Goal: Task Accomplishment & Management: Use online tool/utility

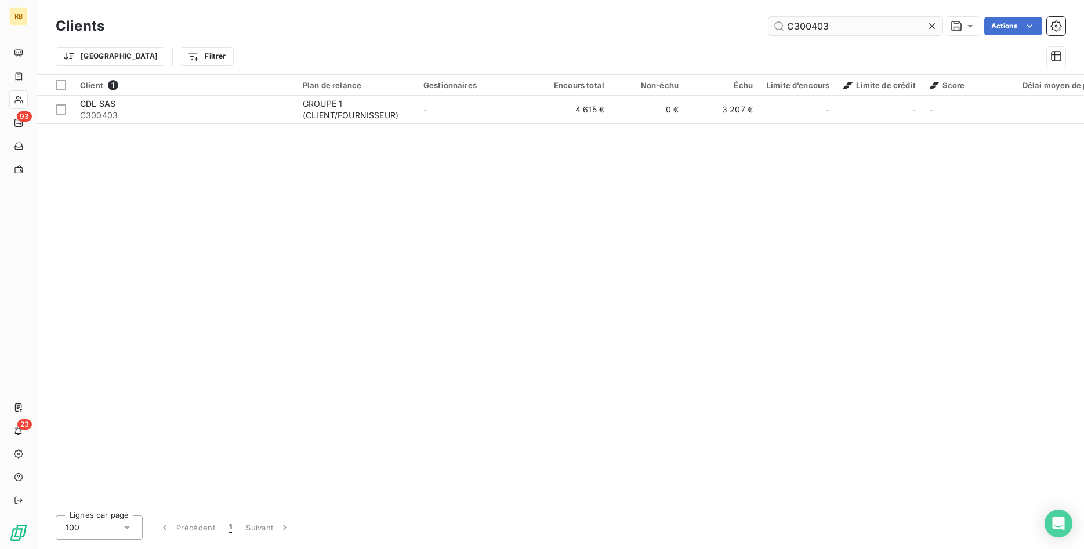
drag, startPoint x: 844, startPoint y: 30, endPoint x: 679, endPoint y: 21, distance: 164.9
click at [768, 21] on input "C300403" at bounding box center [855, 26] width 174 height 19
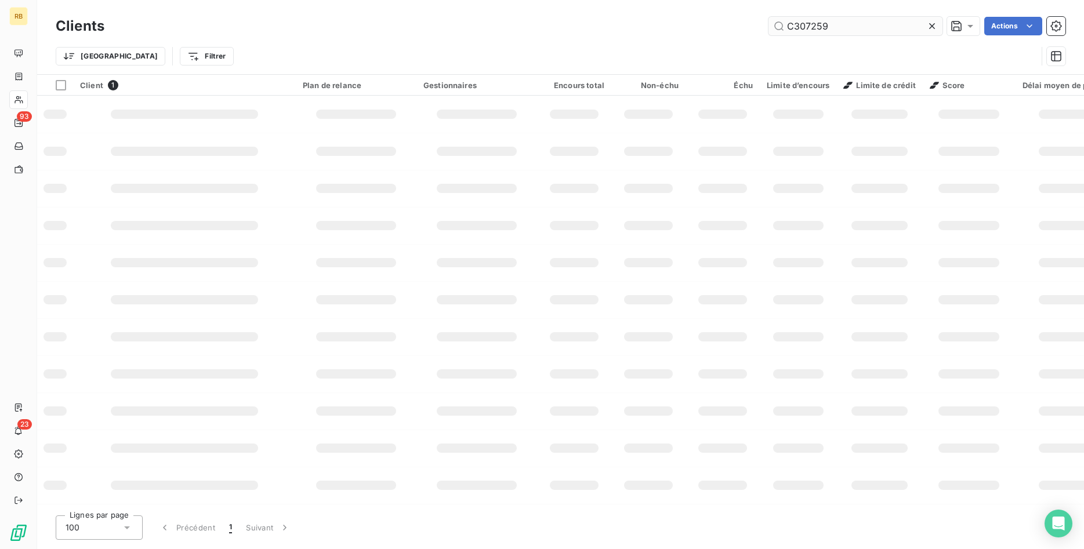
type input "C307259"
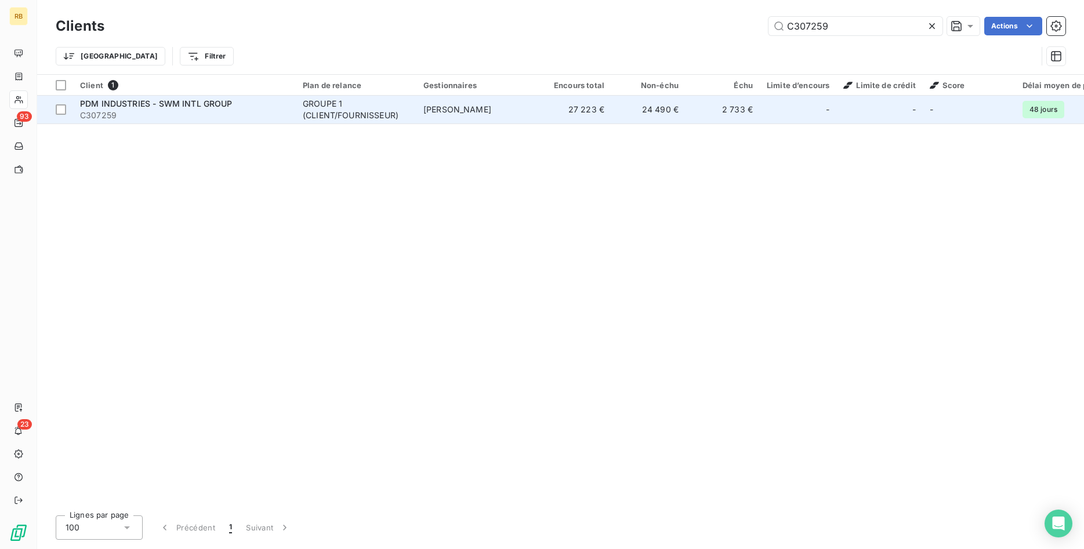
click at [419, 111] on td "[PERSON_NAME]" at bounding box center [476, 110] width 121 height 28
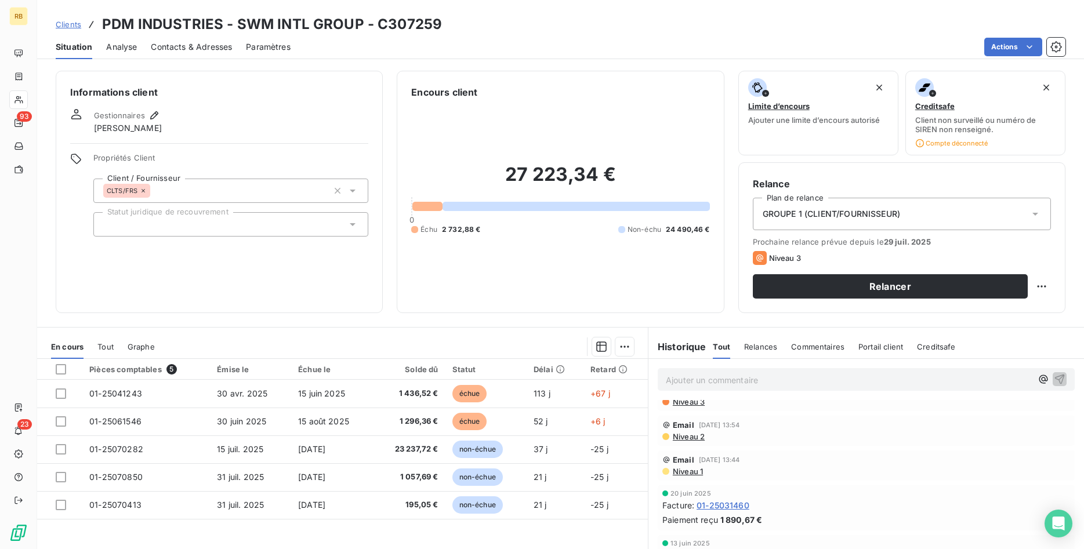
scroll to position [59, 0]
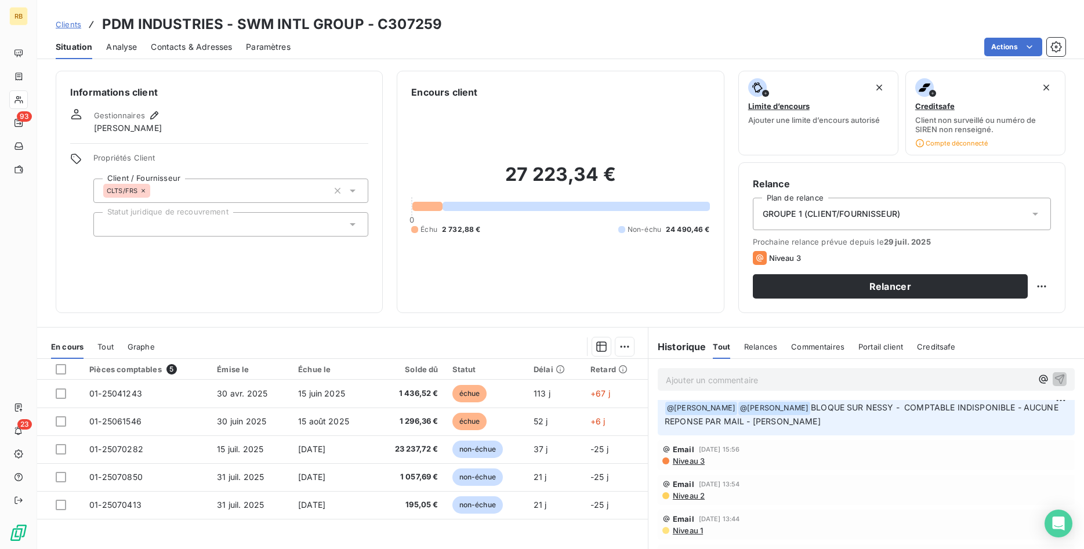
click at [689, 458] on span "Niveau 3" at bounding box center [687, 460] width 33 height 9
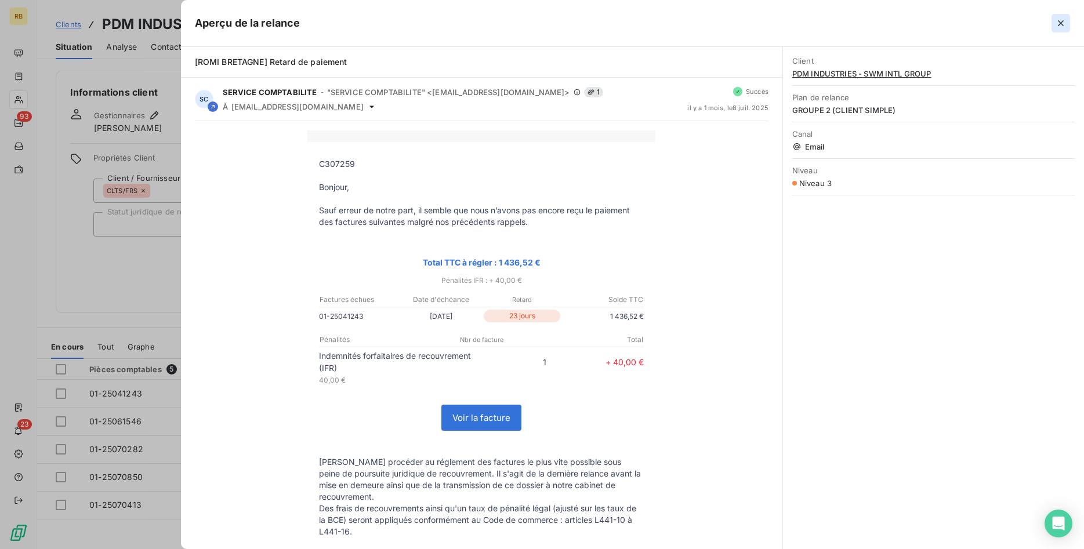
click at [1058, 22] on icon "button" at bounding box center [1061, 23] width 12 height 12
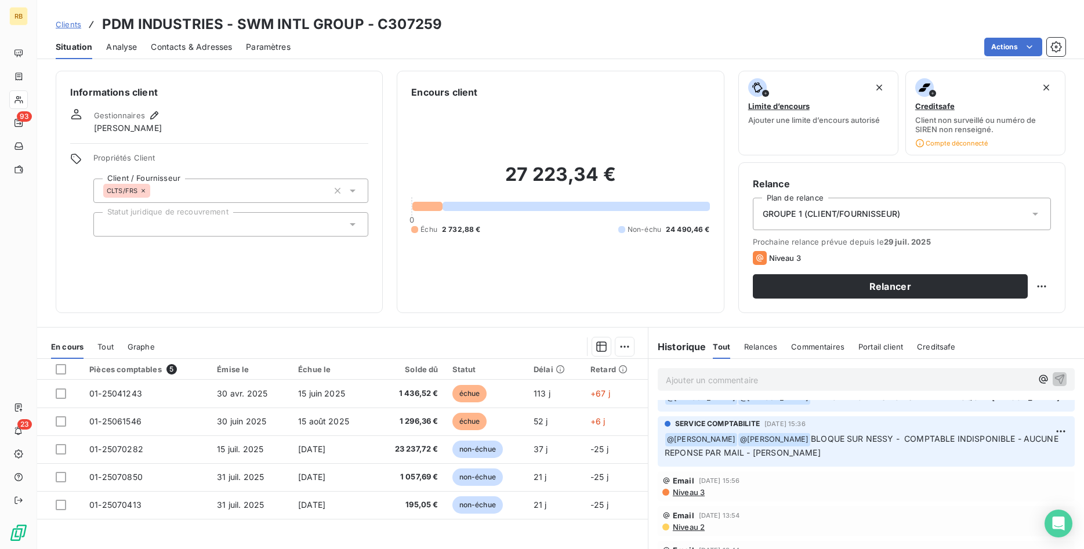
scroll to position [0, 0]
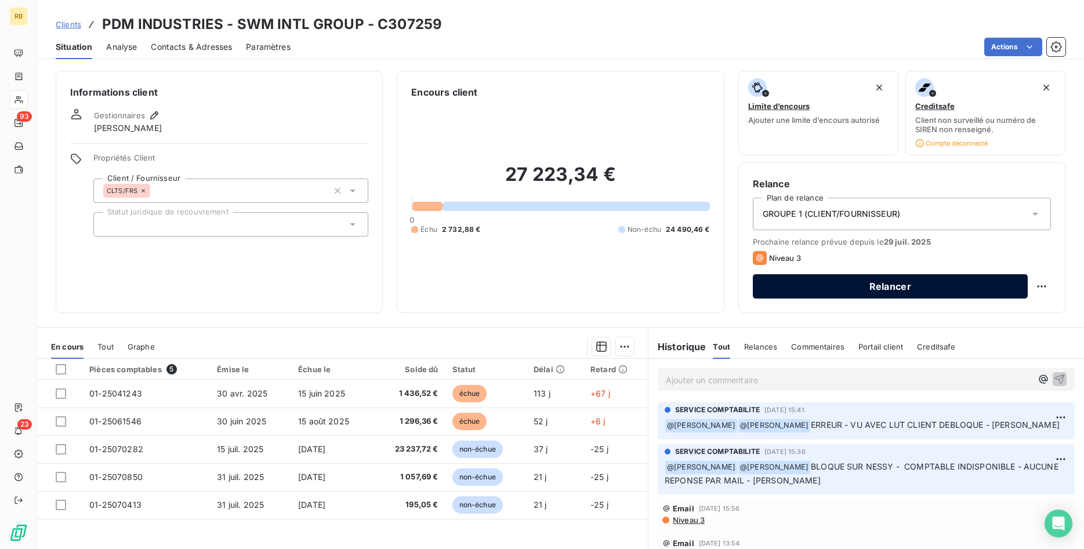
click at [924, 284] on button "Relancer" at bounding box center [890, 286] width 275 height 24
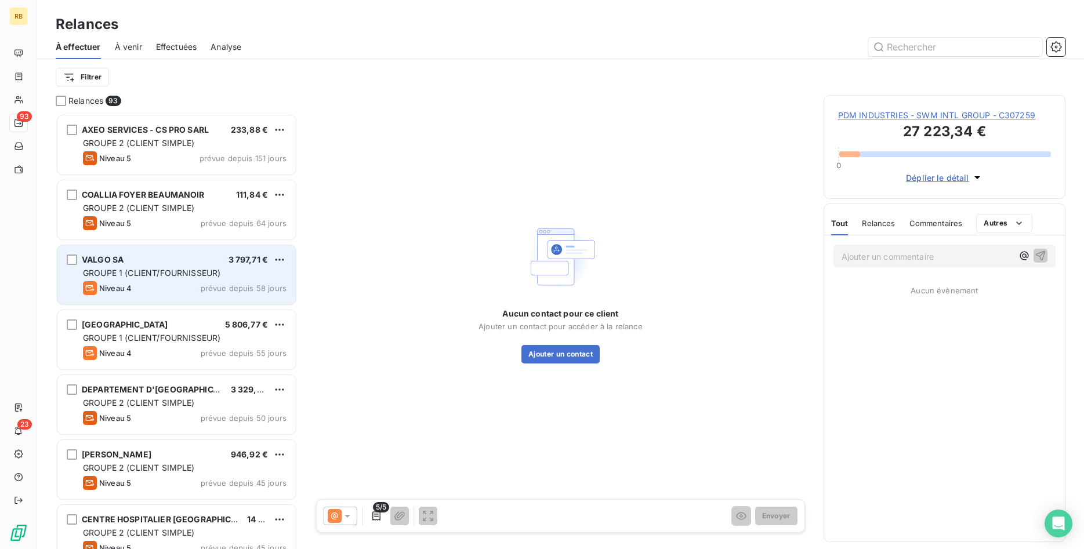
scroll to position [435, 242]
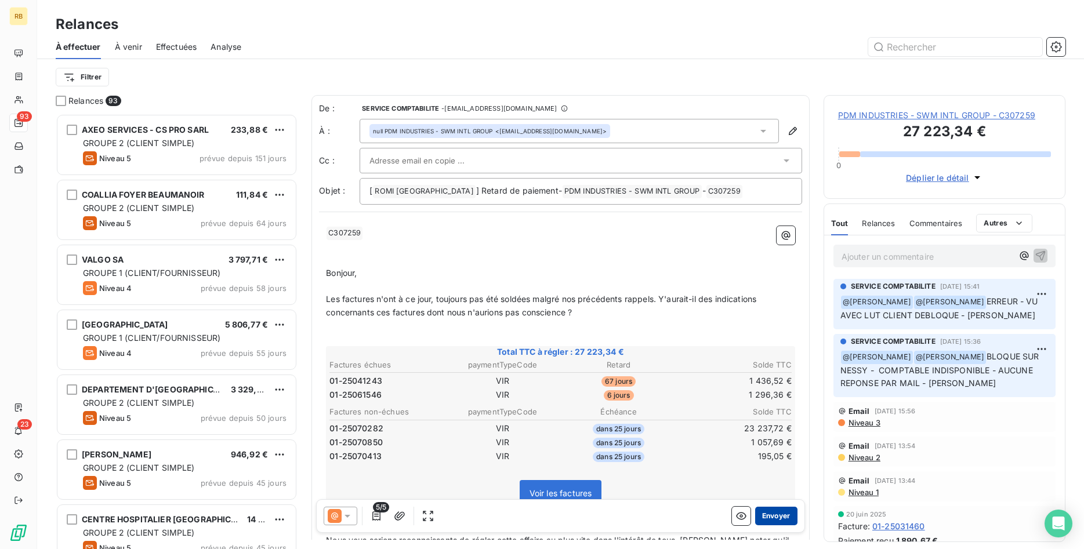
click at [790, 518] on button "Envoyer" at bounding box center [776, 516] width 42 height 19
